Goal: Task Accomplishment & Management: Use online tool/utility

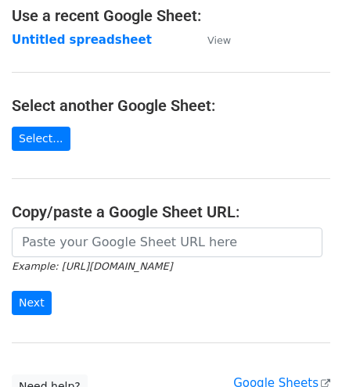
scroll to position [99, 0]
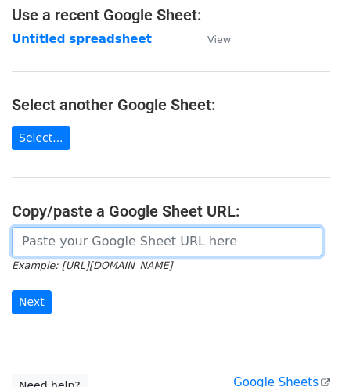
click at [154, 243] on input "url" at bounding box center [167, 242] width 310 height 30
paste input "https://docs.google.com/spreadsheets/d/1uQvir3vgDKcI_c-vr8g6ndcGLyR4koZdyWYYpDK…"
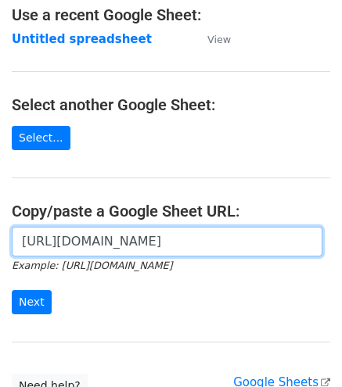
scroll to position [0, 339]
type input "https://docs.google.com/spreadsheets/d/1uQvir3vgDKcI_c-vr8g6ndcGLyR4koZdyWYYpDK…"
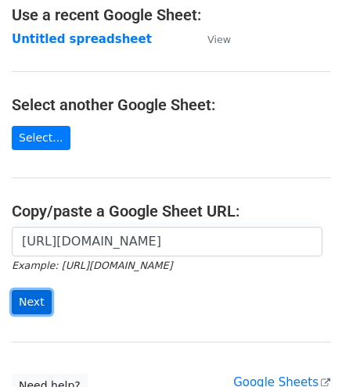
scroll to position [0, 0]
click at [36, 292] on input "Next" at bounding box center [32, 302] width 40 height 24
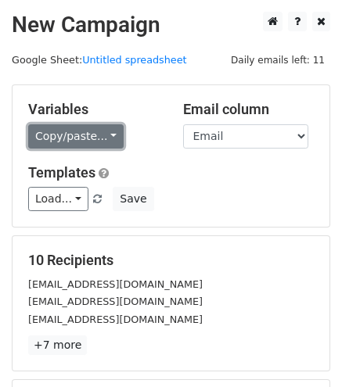
click at [71, 138] on link "Copy/paste..." at bounding box center [75, 136] width 95 height 24
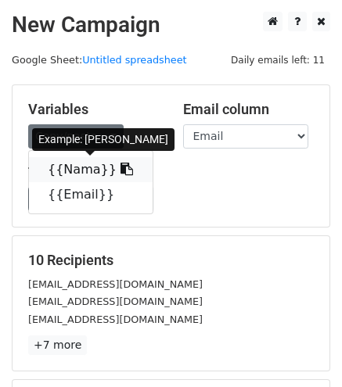
click at [86, 166] on link "{{Nama}}" at bounding box center [91, 169] width 124 height 25
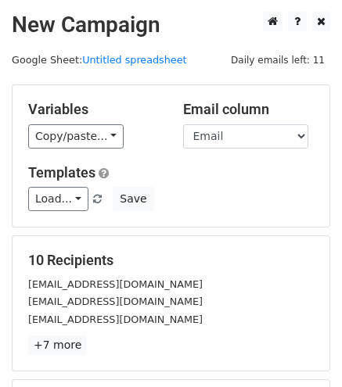
scroll to position [217, 0]
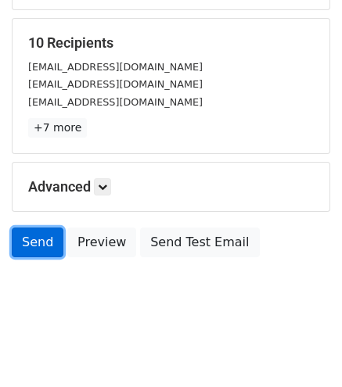
click at [30, 242] on link "Send" at bounding box center [38, 242] width 52 height 30
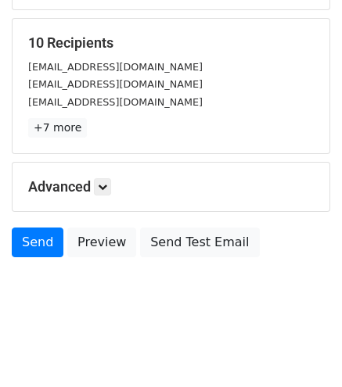
scroll to position [0, 0]
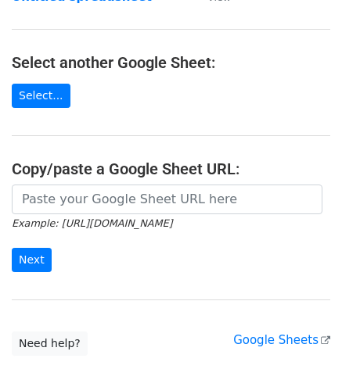
scroll to position [142, 0]
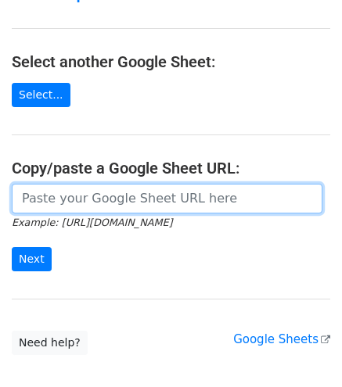
click at [149, 193] on input "url" at bounding box center [167, 199] width 310 height 30
paste input "https://docs.google.com/spreadsheets/d/1uQvir3vgDKcI_c-vr8g6ndcGLyR4koZdyWYYpDK…"
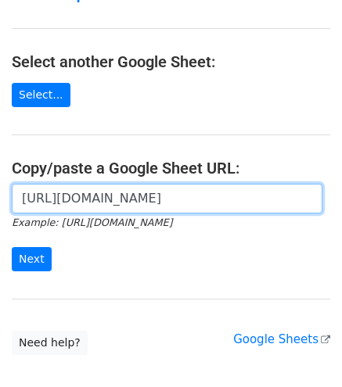
scroll to position [0, 339]
type input "https://docs.google.com/spreadsheets/d/1uQvir3vgDKcI_c-vr8g6ndcGLyR4koZdyWYYpDK…"
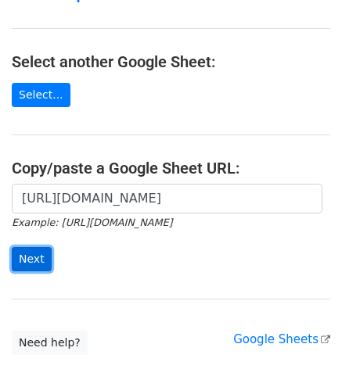
scroll to position [0, 0]
click at [29, 249] on input "Next" at bounding box center [32, 259] width 40 height 24
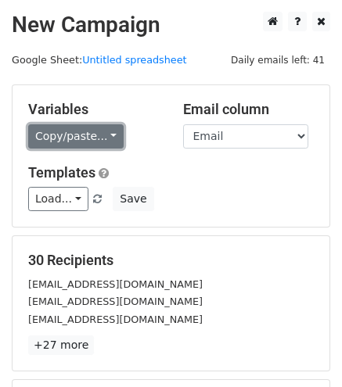
click at [62, 141] on link "Copy/paste..." at bounding box center [75, 136] width 95 height 24
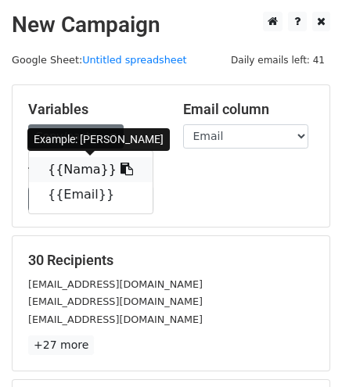
click at [71, 168] on link "{{Nama}}" at bounding box center [91, 169] width 124 height 25
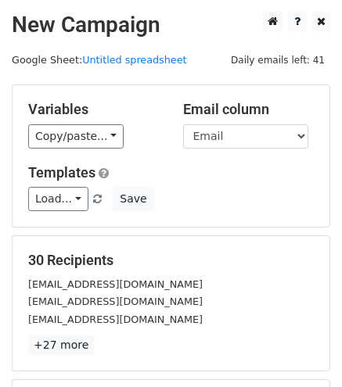
scroll to position [217, 0]
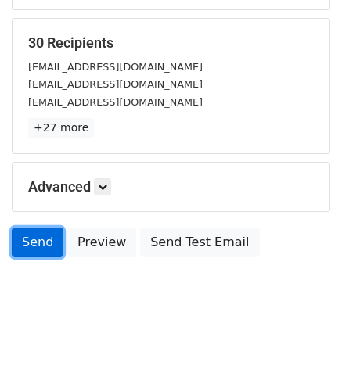
click at [46, 248] on link "Send" at bounding box center [38, 242] width 52 height 30
